Goal: Task Accomplishment & Management: Complete application form

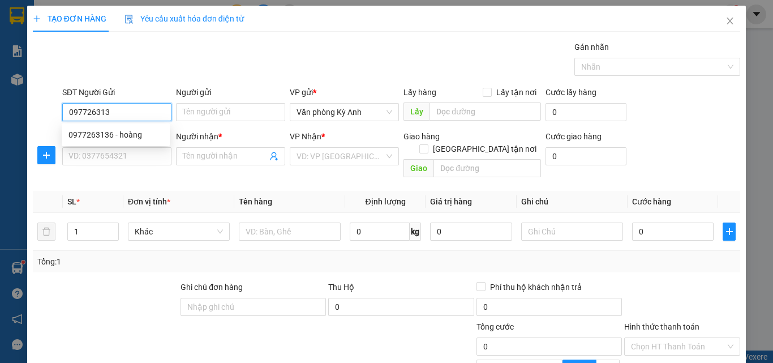
type input "0977263136"
click at [132, 134] on div "0977263136 - hoàng" at bounding box center [115, 134] width 94 height 12
type input "hoàng"
type input "0977263136"
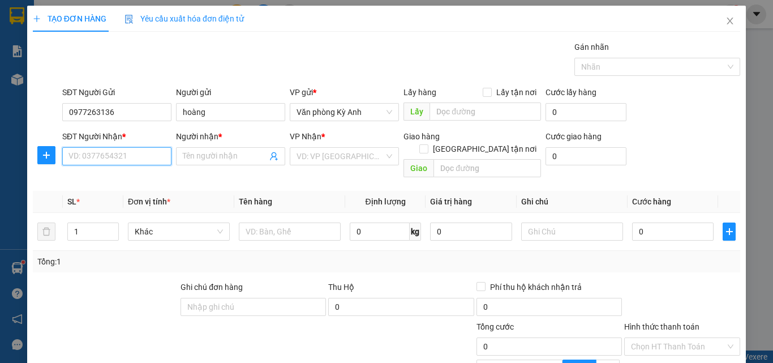
click at [115, 152] on input "SĐT Người Nhận *" at bounding box center [116, 156] width 109 height 18
click at [96, 178] on div "0976977357 - tri giá ko báo" at bounding box center [116, 179] width 96 height 12
type input "0976977357"
type input "tri giá ko báo"
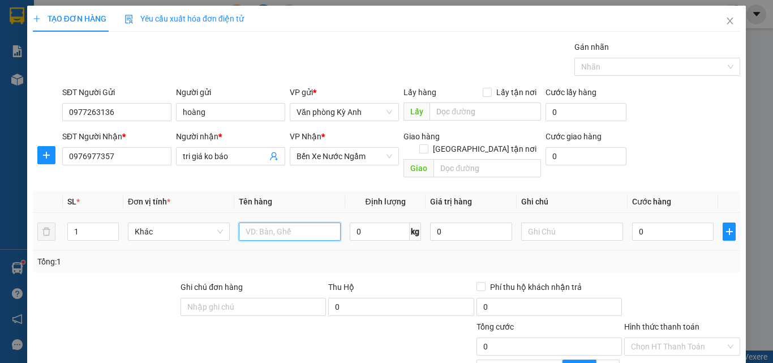
click at [262, 222] on input "text" at bounding box center [290, 231] width 102 height 18
type input "4 KIỆN"
click at [431, 222] on input "0" at bounding box center [470, 231] width 81 height 18
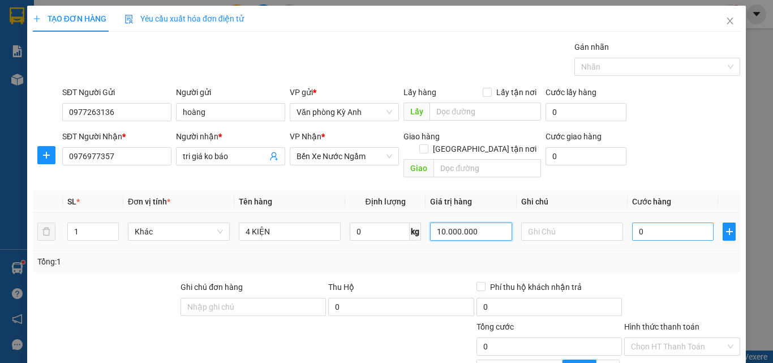
type input "10.000.000"
click at [633, 222] on input "0" at bounding box center [672, 231] width 81 height 18
type input "2"
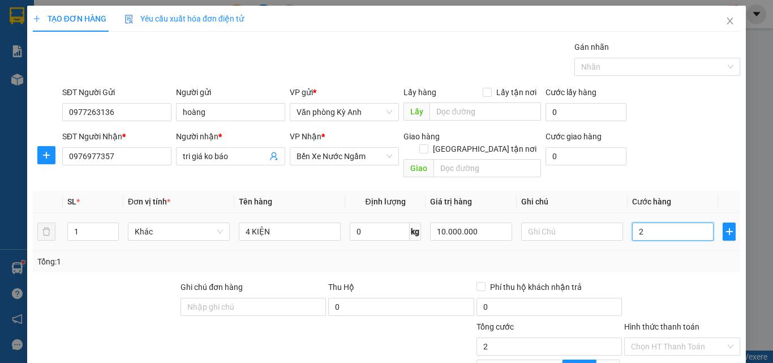
type input "25"
type input "250"
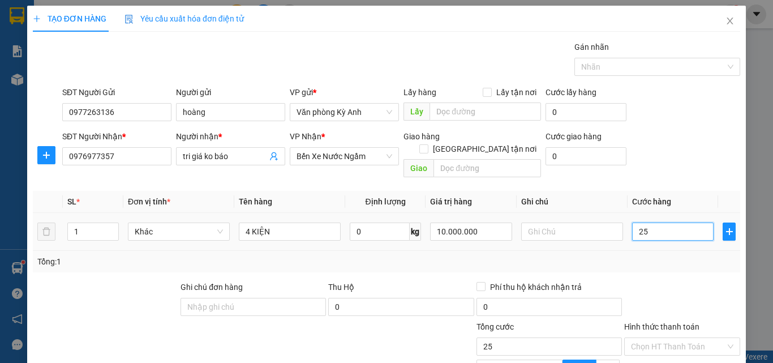
type input "250"
type input "250.000"
click at [643, 255] on div "Tổng: 1" at bounding box center [386, 261] width 698 height 12
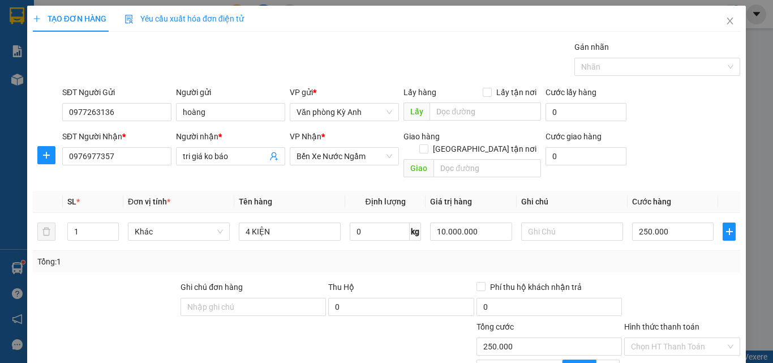
scroll to position [114, 0]
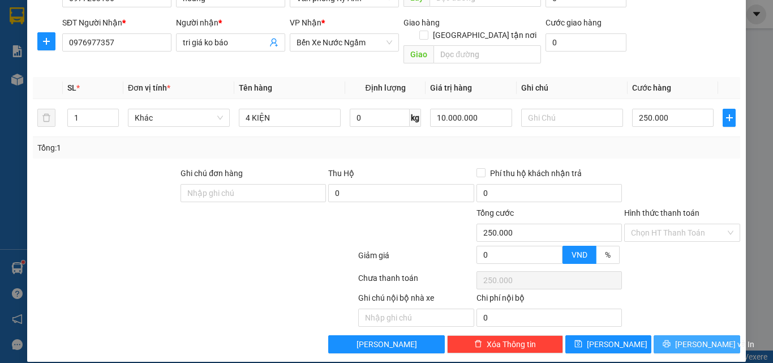
click at [680, 338] on span "[PERSON_NAME] và In" at bounding box center [714, 344] width 79 height 12
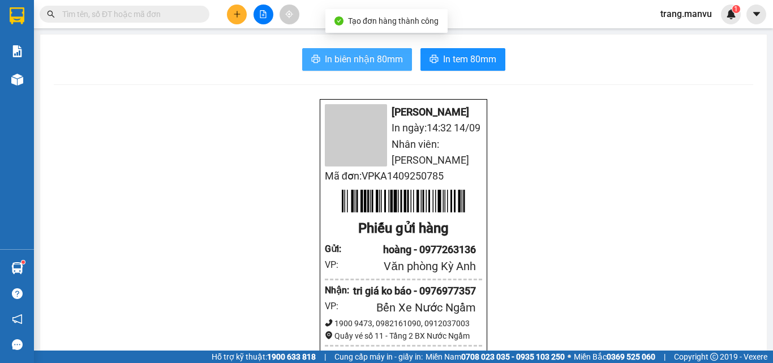
click at [335, 56] on span "In biên nhận 80mm" at bounding box center [364, 59] width 78 height 14
